Goal: Information Seeking & Learning: Learn about a topic

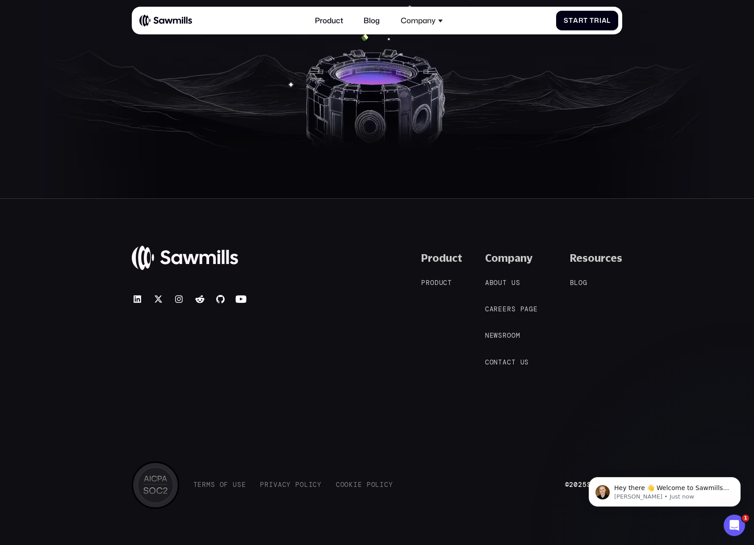
scroll to position [1638, 0]
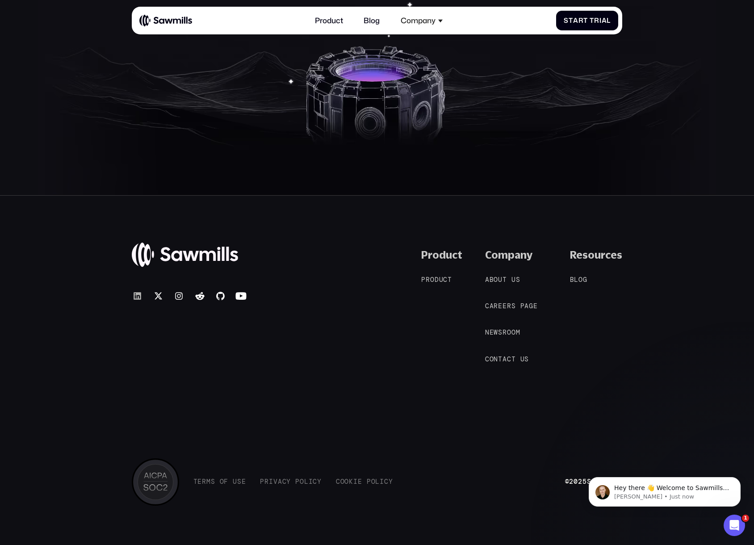
click at [139, 294] on icon at bounding box center [138, 296] width 8 height 8
click at [216, 248] on img at bounding box center [185, 255] width 106 height 26
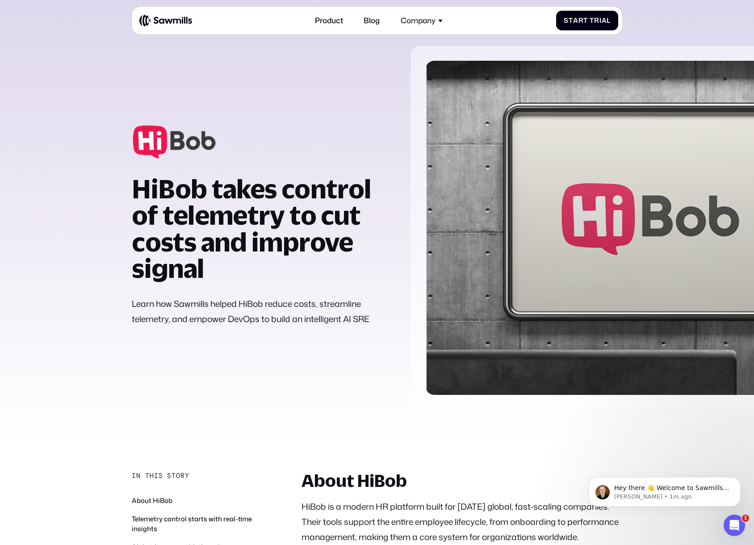
scroll to position [16, 0]
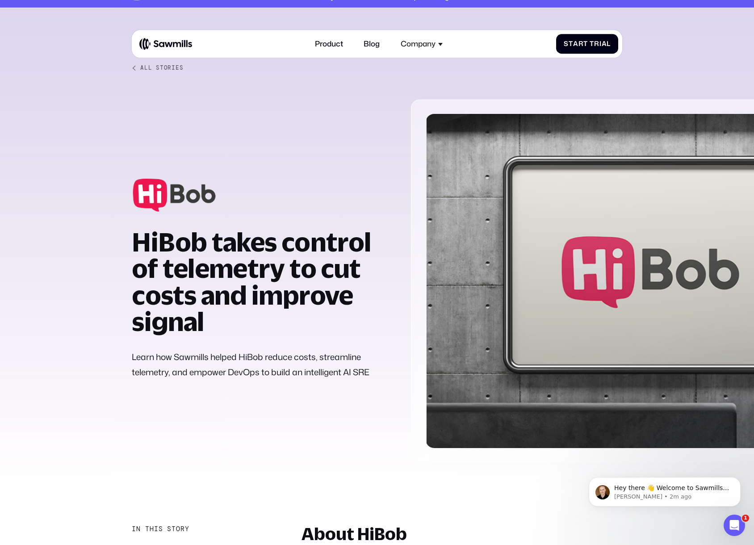
click at [166, 65] on div "All Stories" at bounding box center [161, 67] width 43 height 7
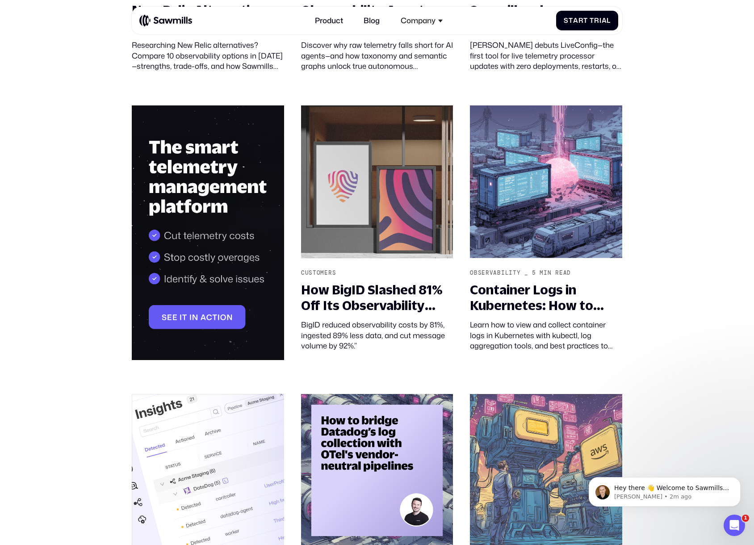
scroll to position [597, 0]
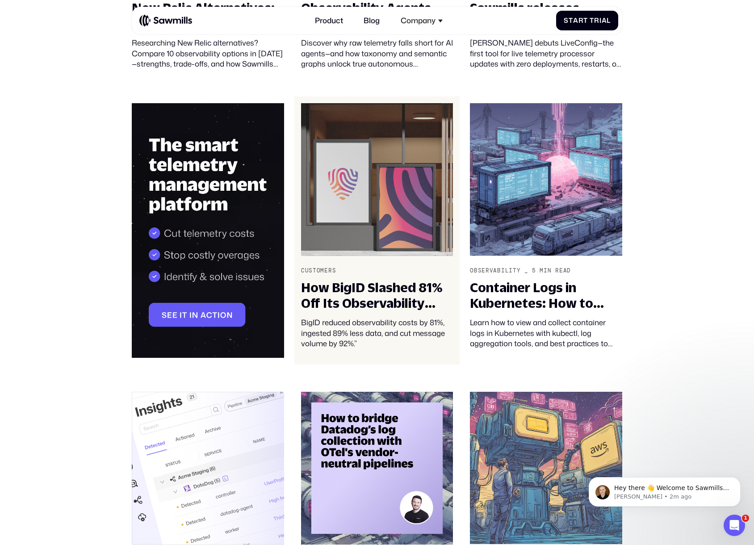
click at [391, 291] on div "How BigID Slashed 81% Off Its Observability Costs with Sawmills" at bounding box center [377, 295] width 152 height 31
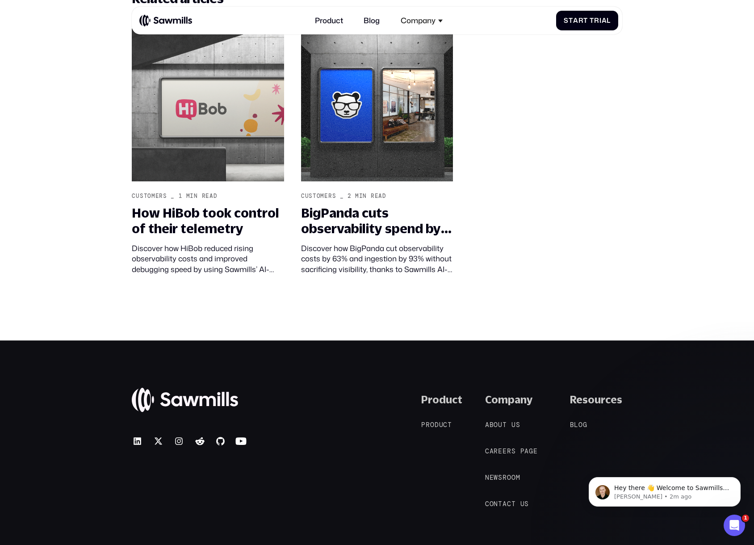
scroll to position [997, 0]
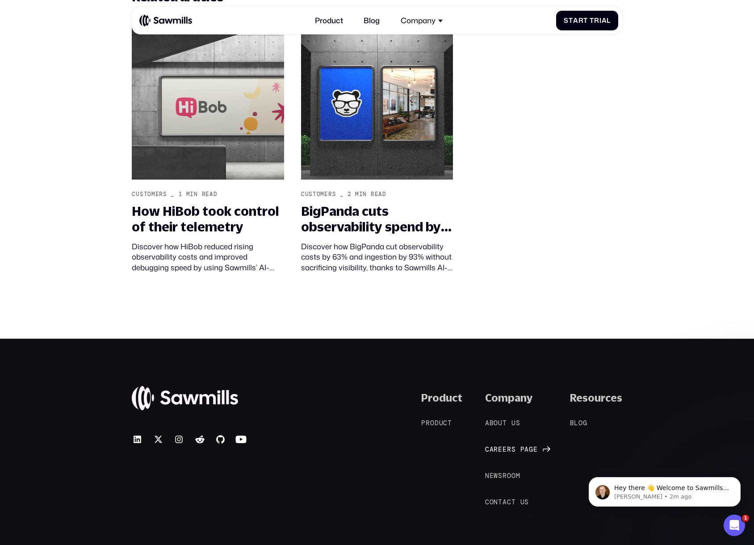
click at [507, 449] on span "e" at bounding box center [504, 450] width 4 height 8
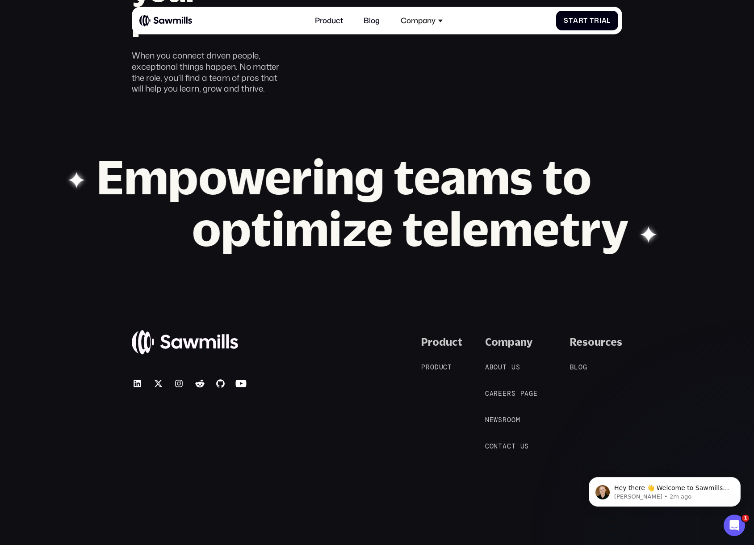
scroll to position [856, 0]
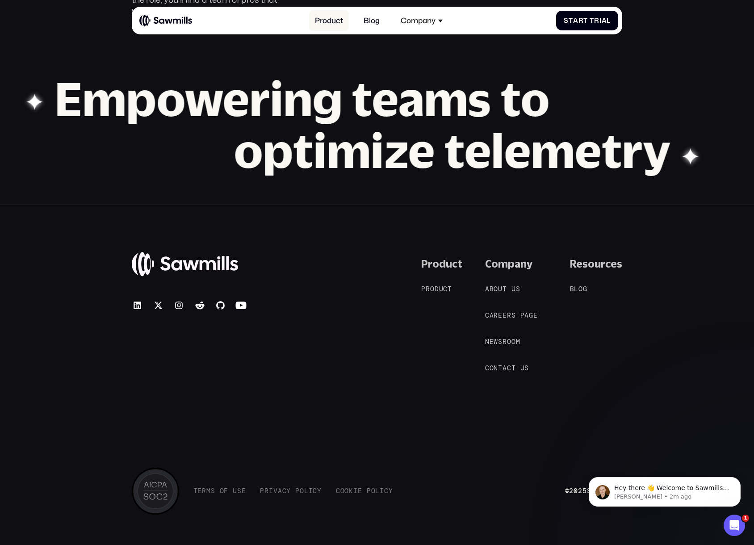
click at [324, 21] on link "Product" at bounding box center [328, 20] width 39 height 21
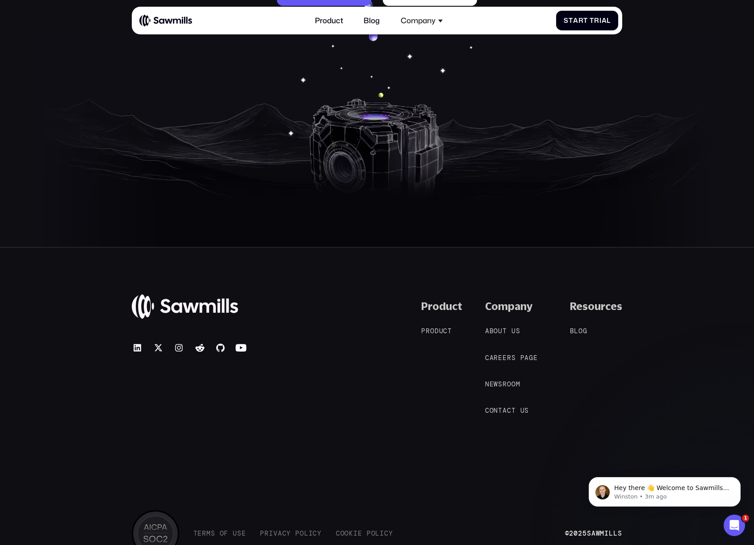
scroll to position [3701, 0]
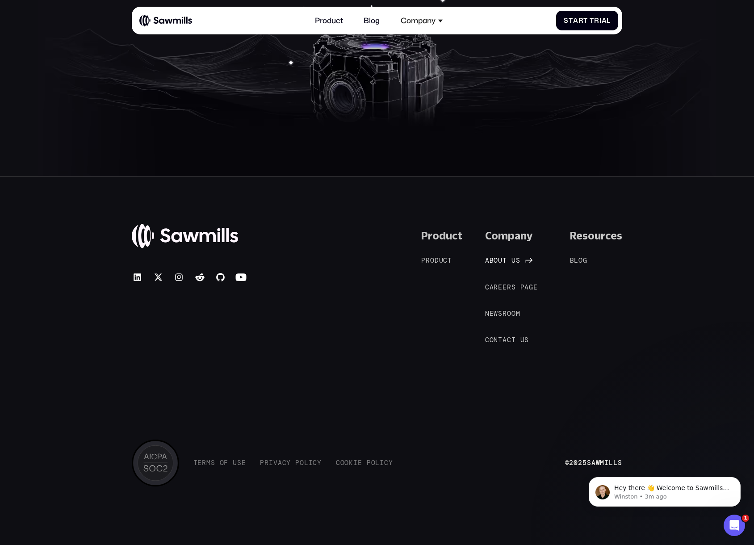
click at [505, 261] on span "t" at bounding box center [504, 261] width 4 height 8
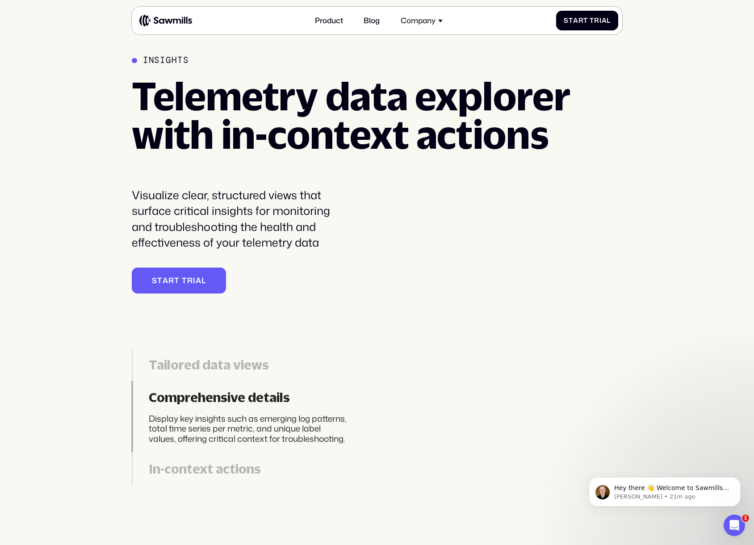
scroll to position [2158, 0]
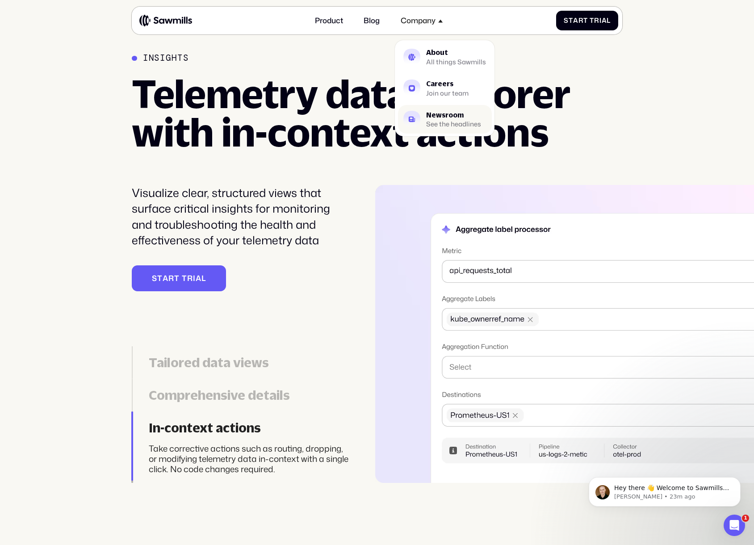
click at [438, 122] on div "See the headlines" at bounding box center [453, 124] width 55 height 6
